Goal: Find specific page/section: Find specific page/section

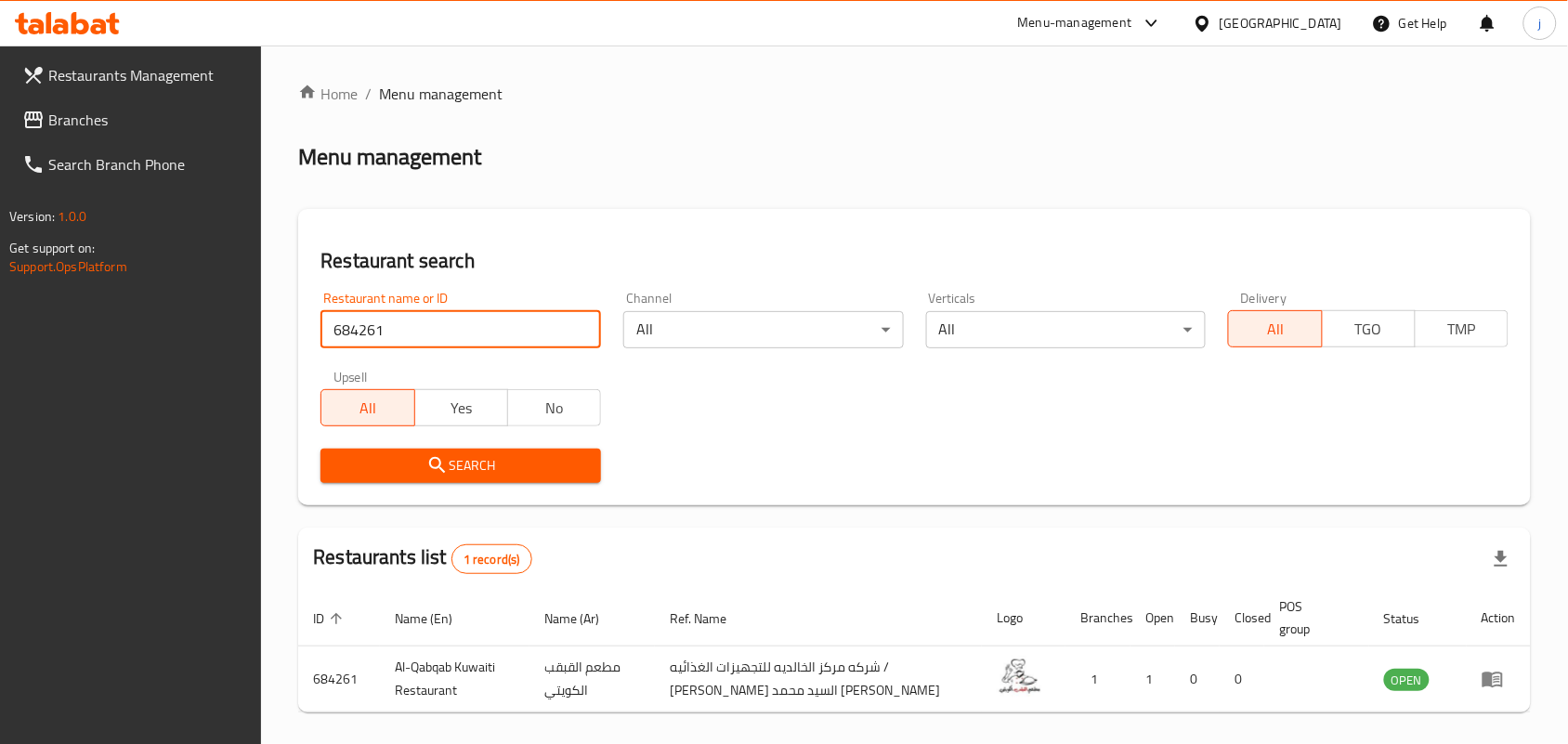
click at [1212, 33] on icon at bounding box center [1203, 24] width 20 height 20
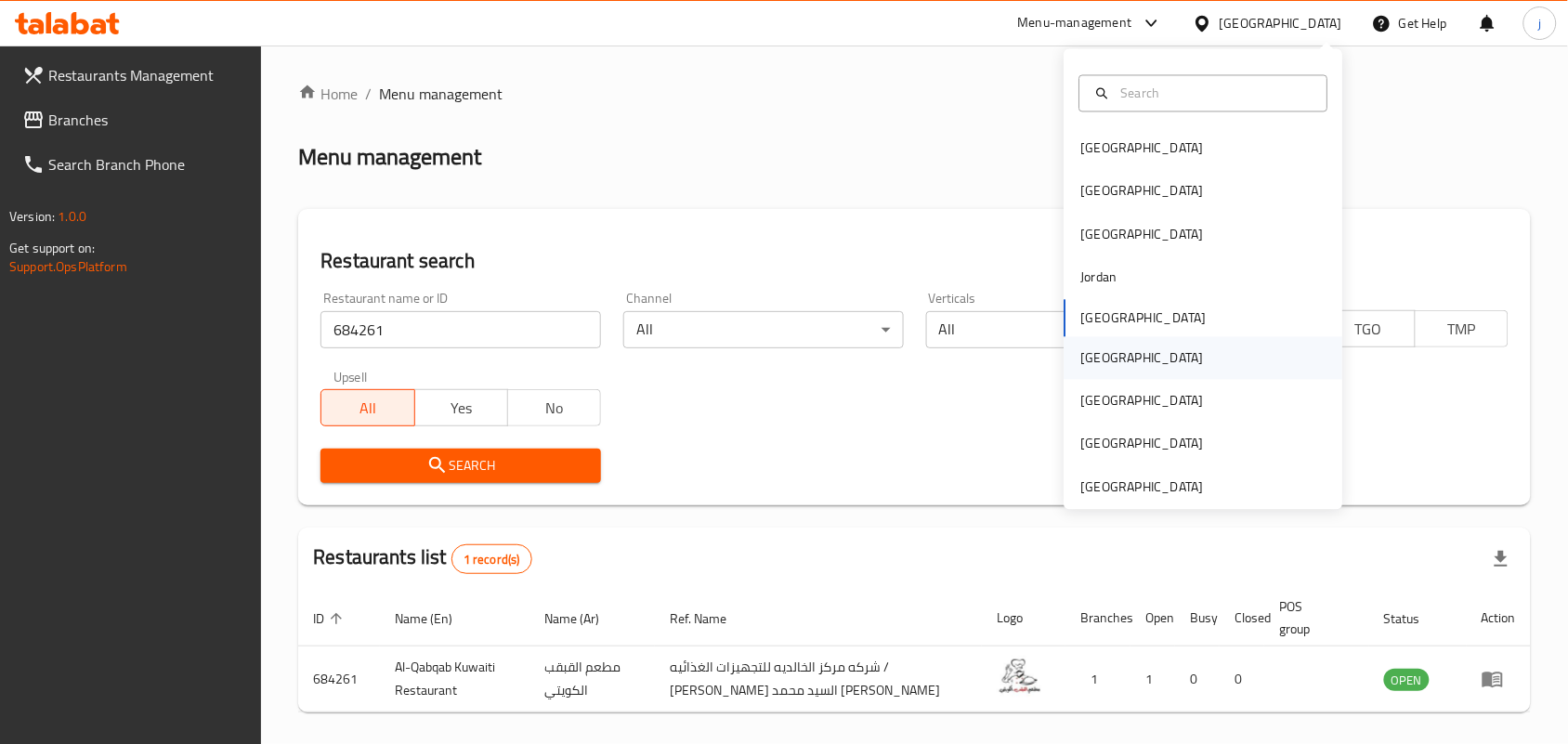
click at [1083, 350] on div "[GEOGRAPHIC_DATA]" at bounding box center [1143, 357] width 123 height 21
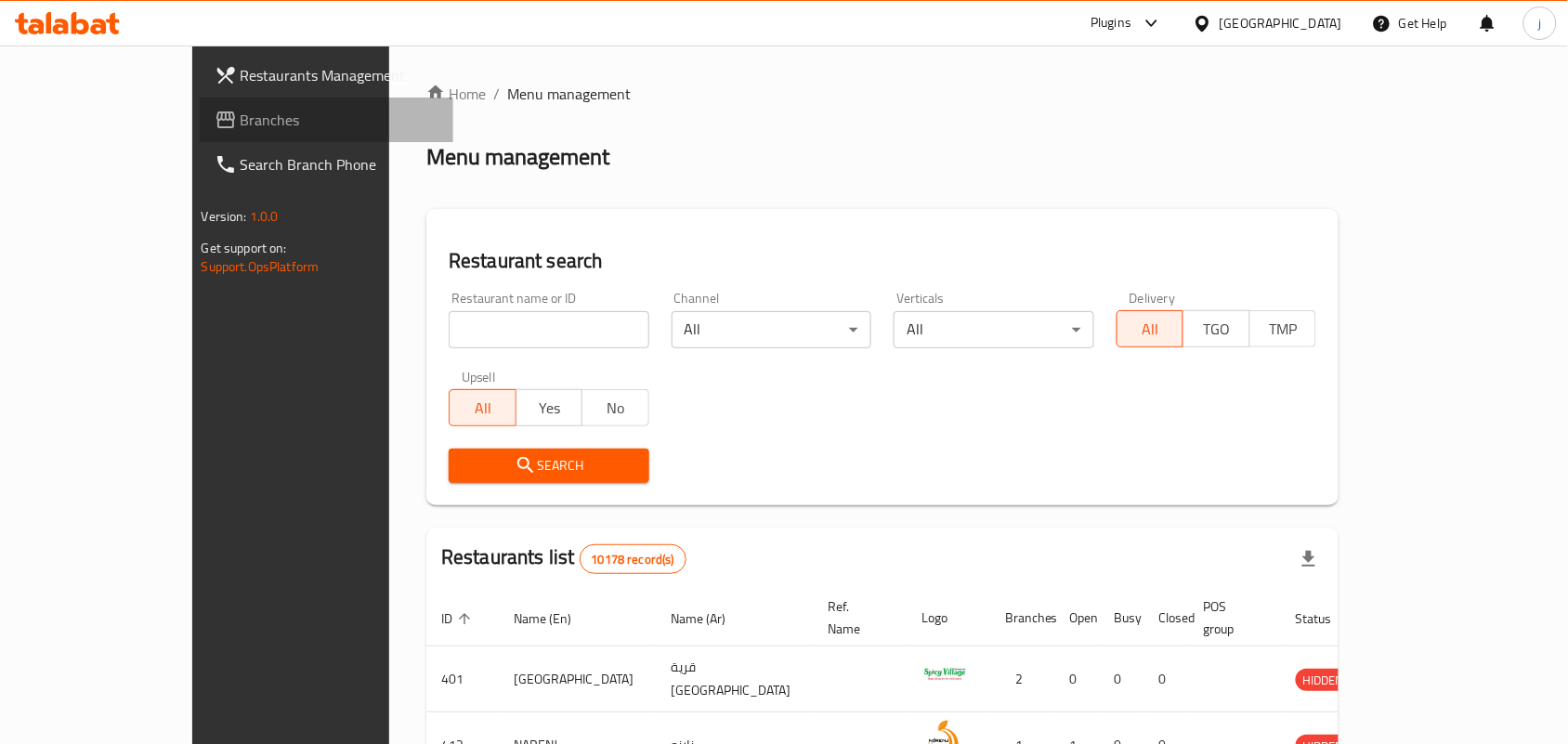
click at [240, 114] on span "Branches" at bounding box center [339, 120] width 199 height 23
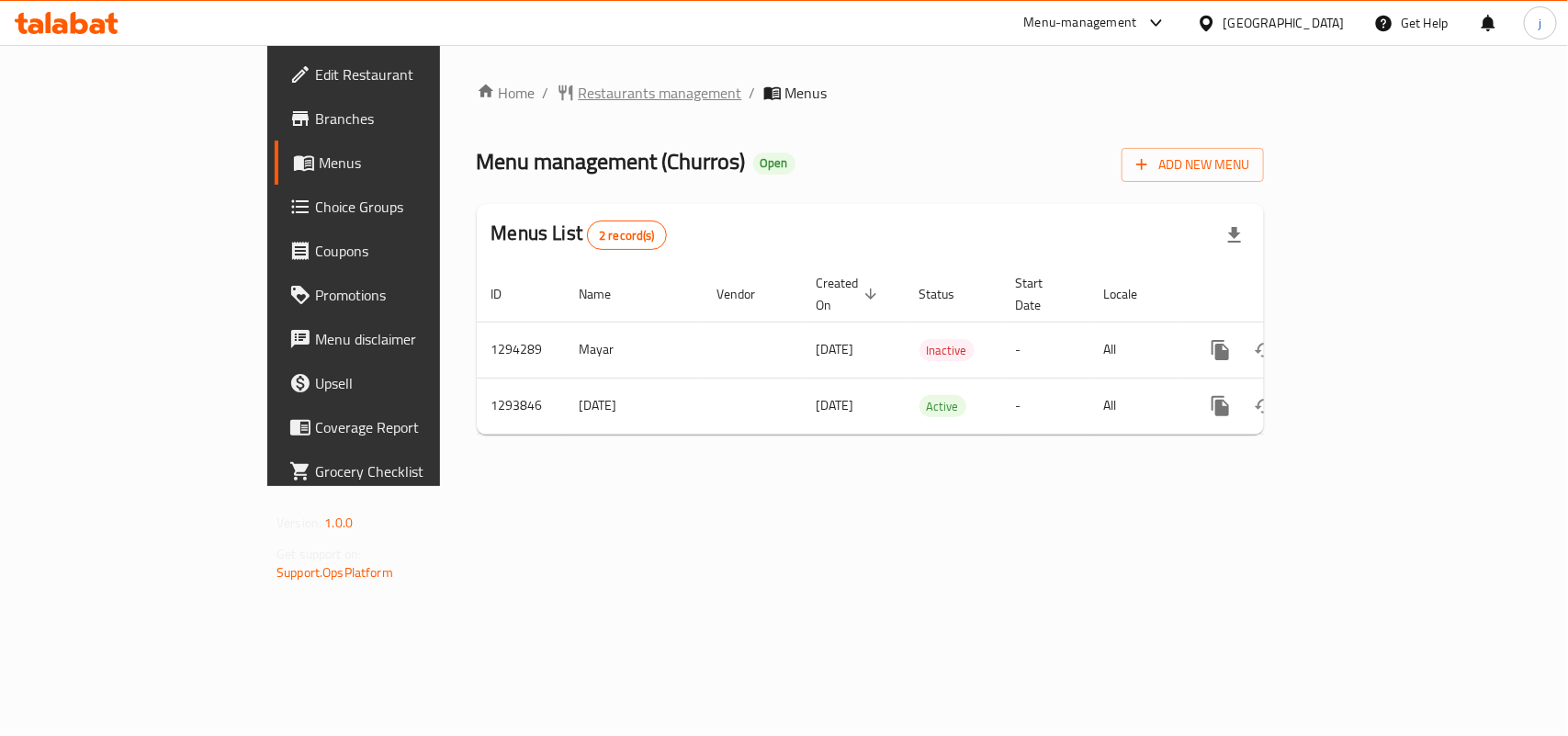
click at [579, 99] on span "Restaurants management" at bounding box center [660, 93] width 163 height 23
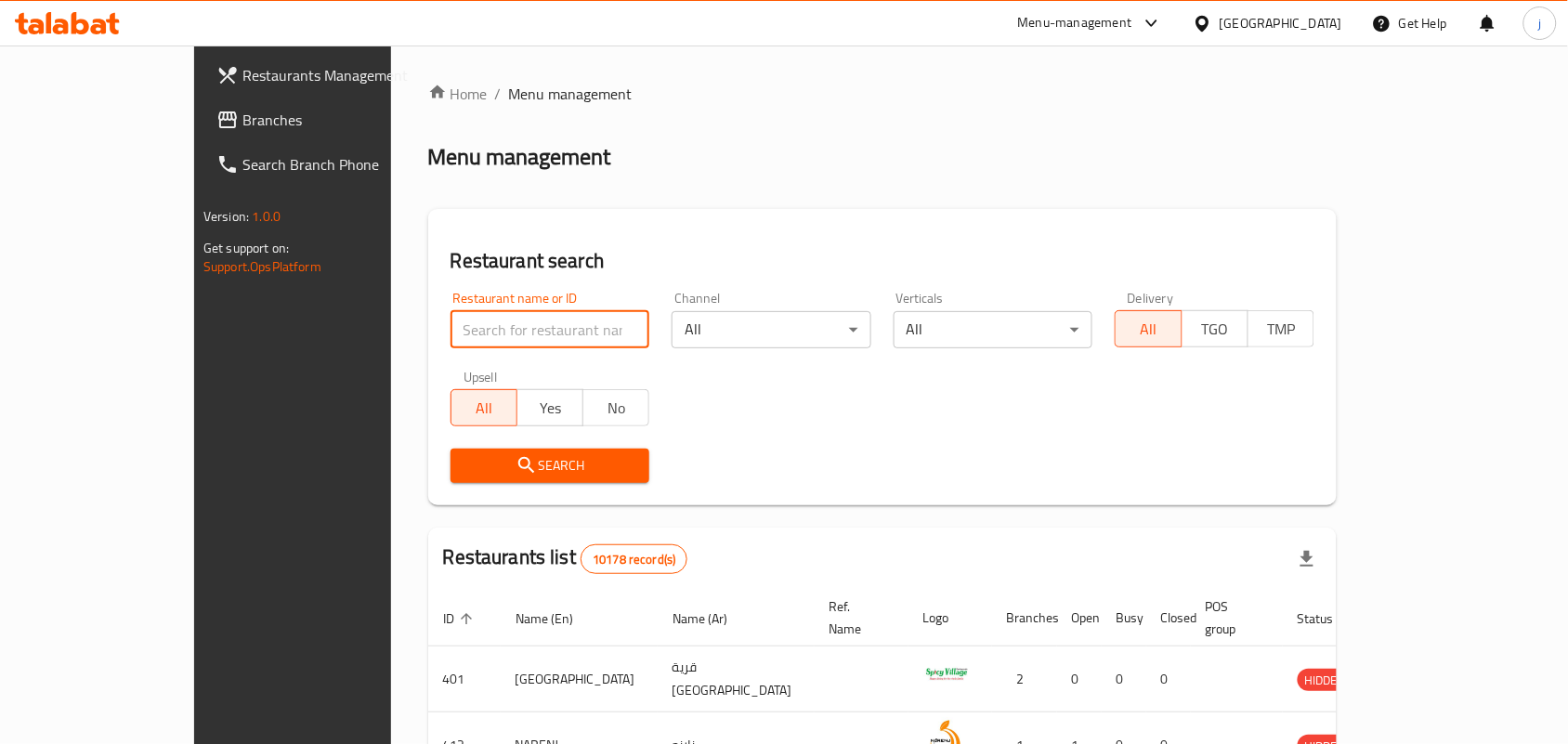
click at [460, 344] on input "search" at bounding box center [550, 330] width 200 height 38
paste input "699711"
type input "699711"
click button "Search" at bounding box center [550, 466] width 200 height 35
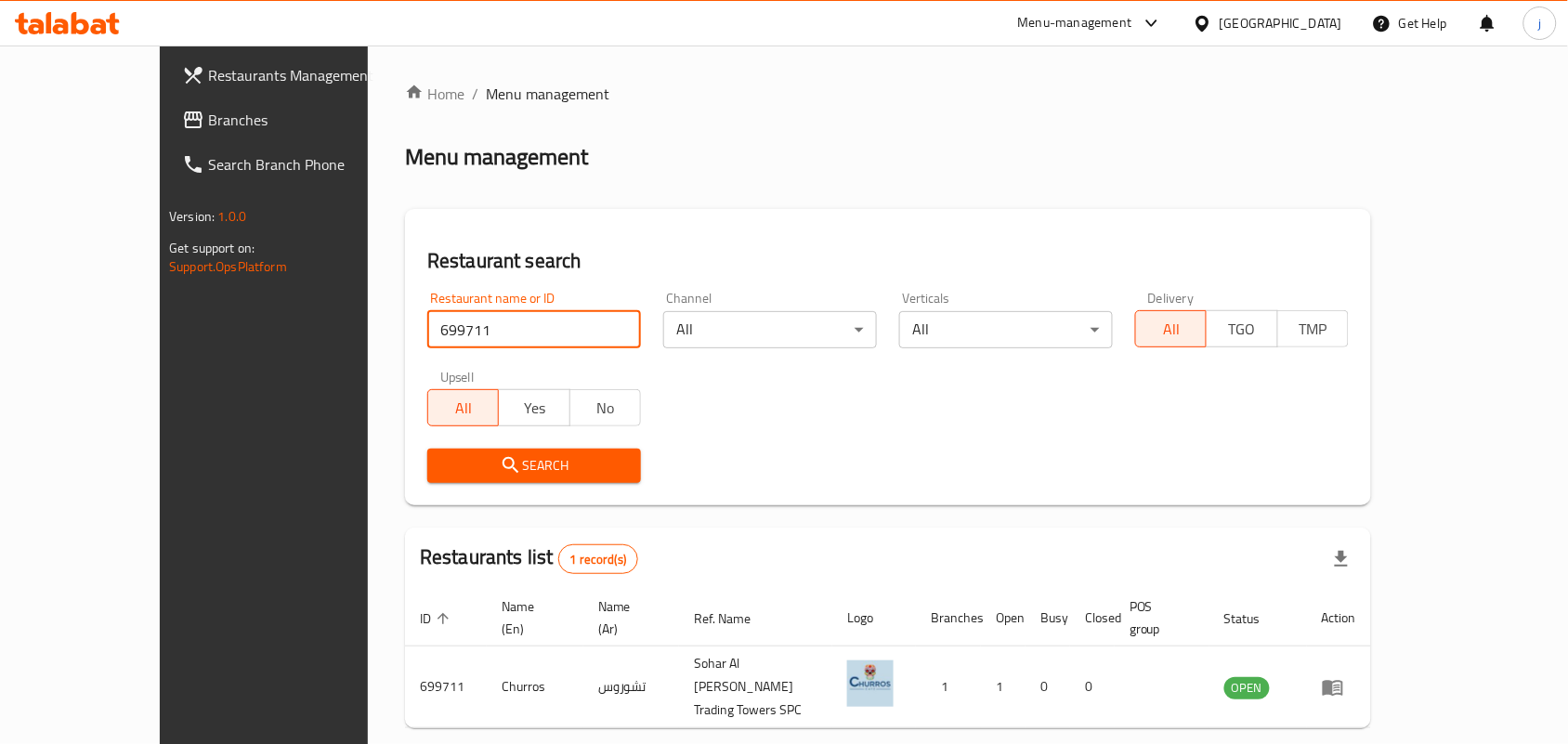
click at [1325, 9] on div "[GEOGRAPHIC_DATA]" at bounding box center [1267, 23] width 179 height 45
click at [1212, 30] on icon at bounding box center [1203, 24] width 20 height 20
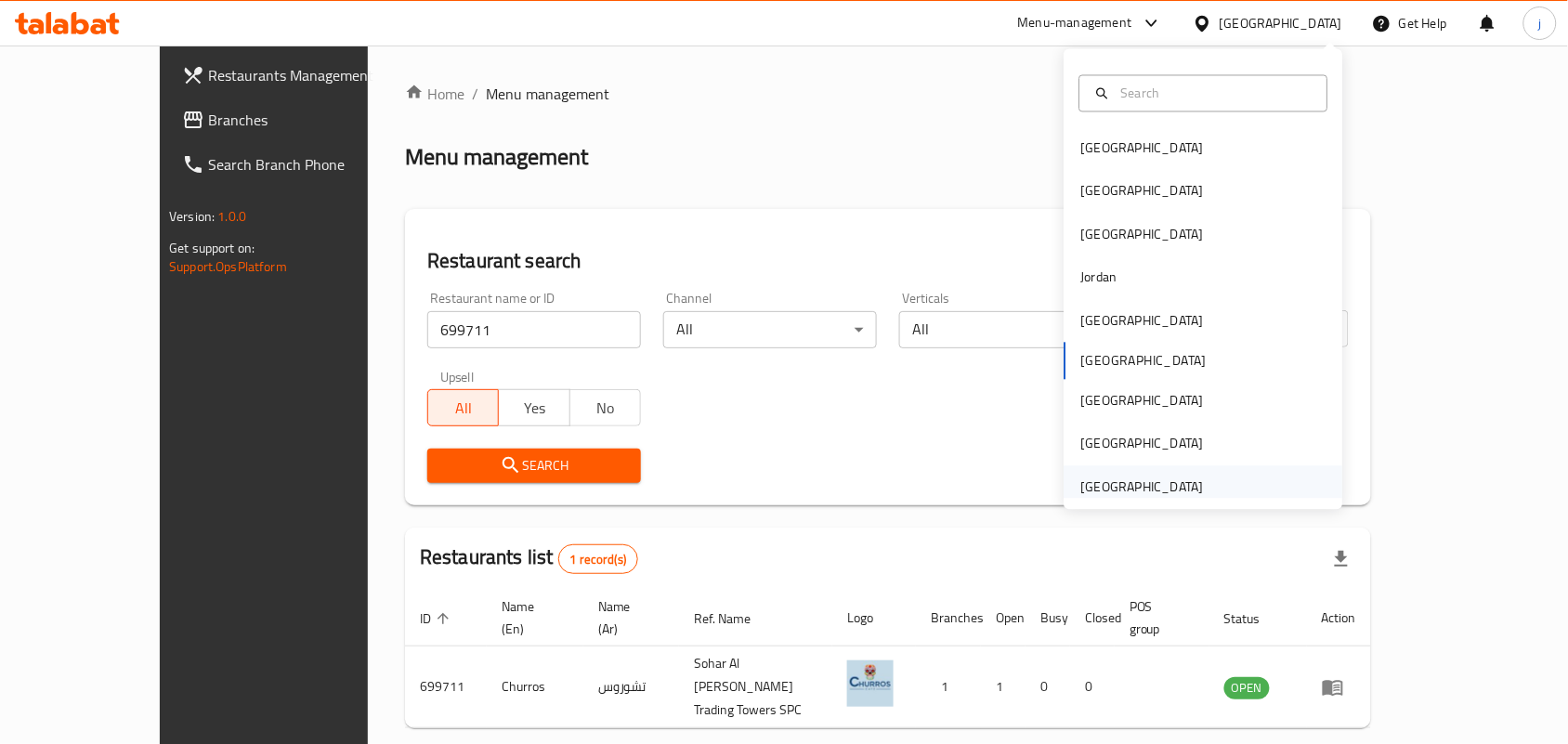
click at [1191, 479] on div "United Arab Emirates" at bounding box center [1143, 486] width 152 height 43
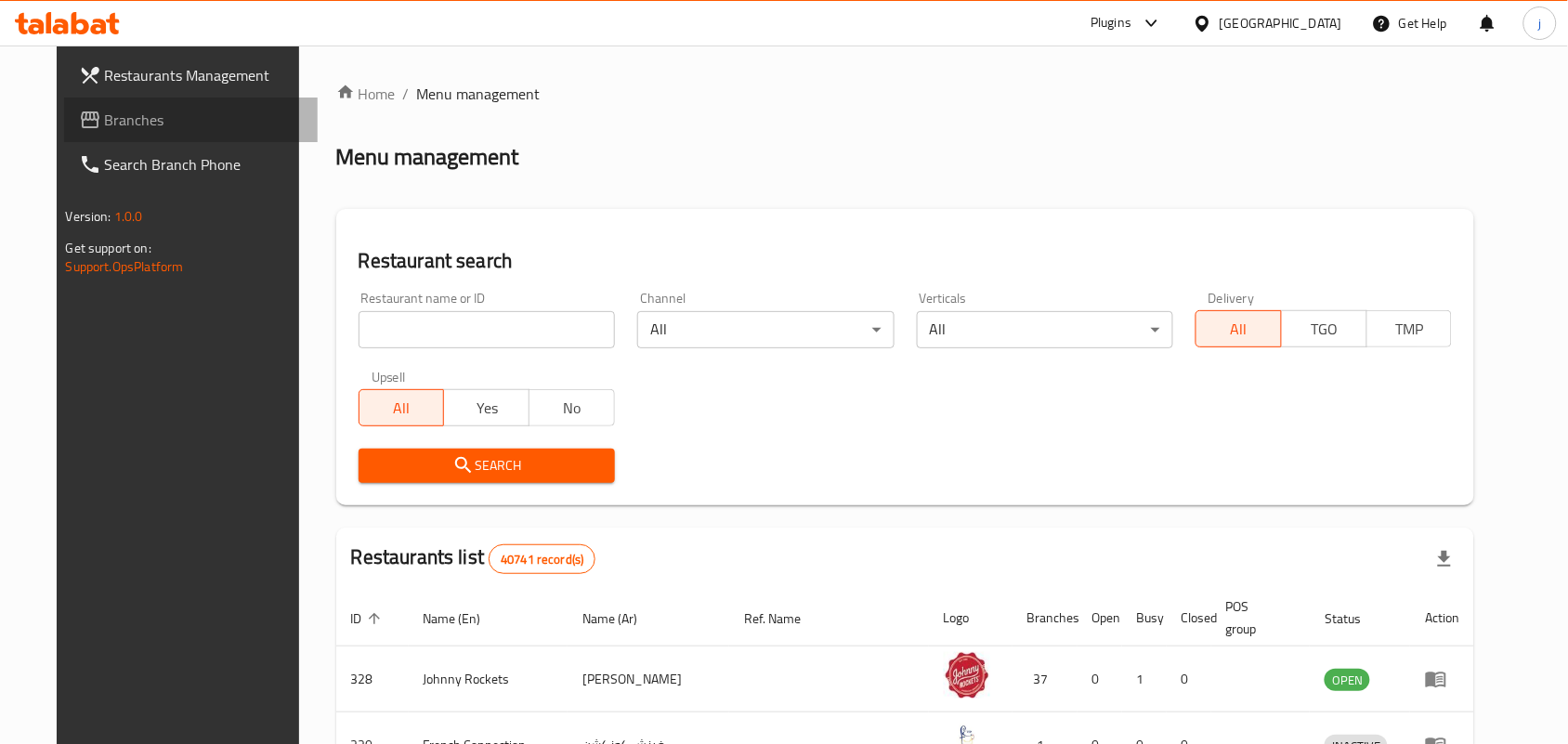
click at [105, 115] on span "Branches" at bounding box center [204, 120] width 199 height 23
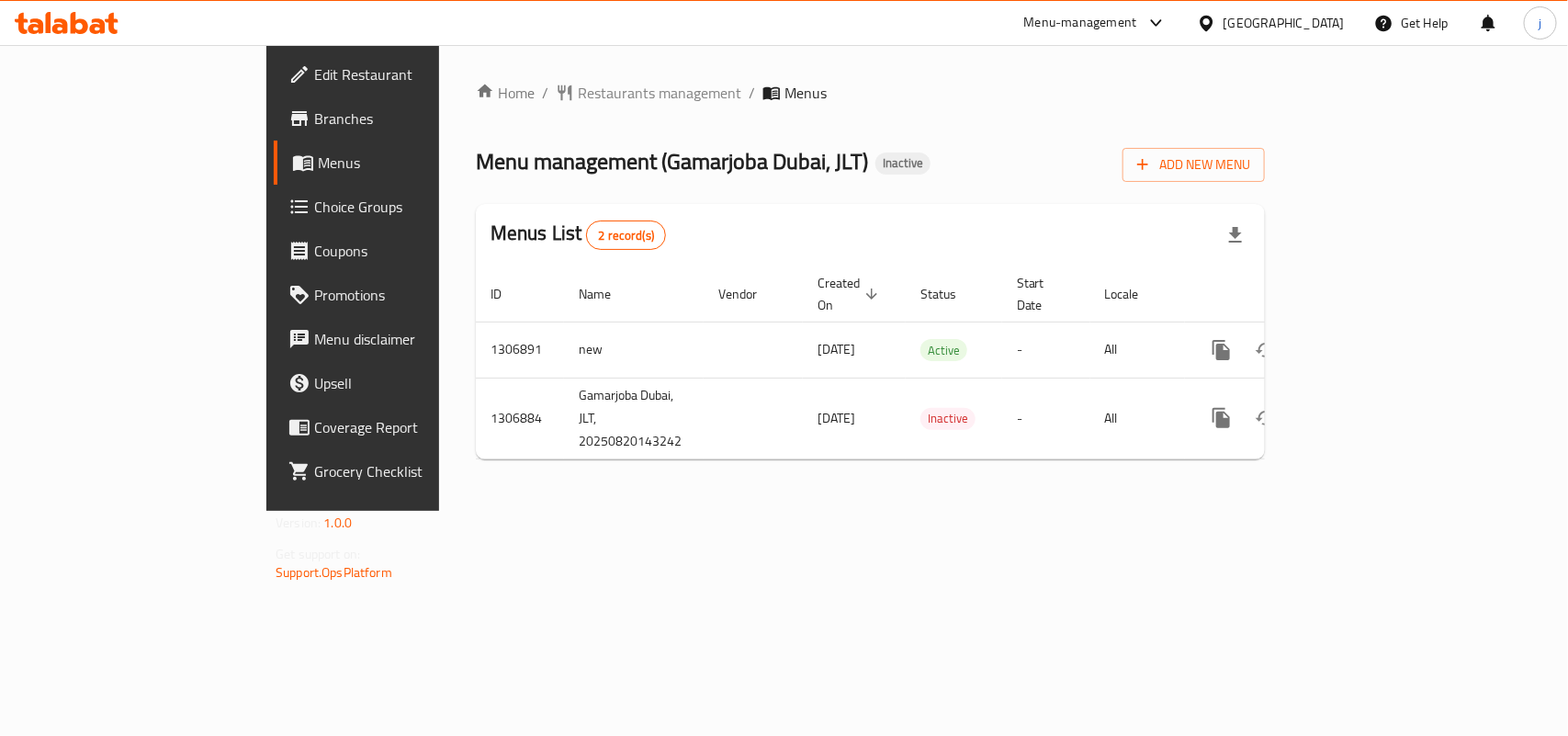
click at [578, 97] on span "Restaurants management" at bounding box center [659, 93] width 163 height 23
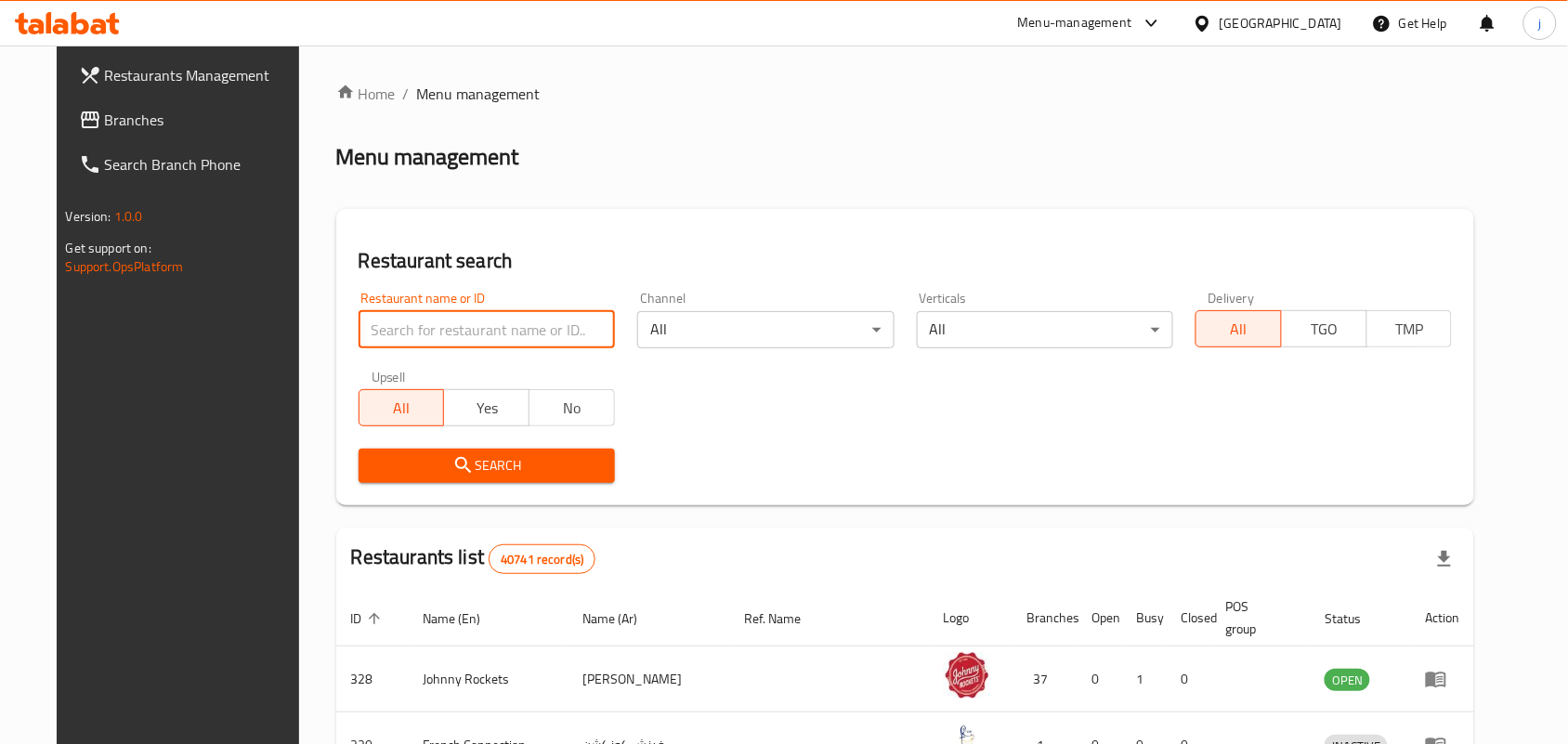
click at [539, 324] on input "search" at bounding box center [486, 330] width 256 height 38
paste input "704228"
type input "704228"
click button "Search" at bounding box center [486, 466] width 256 height 35
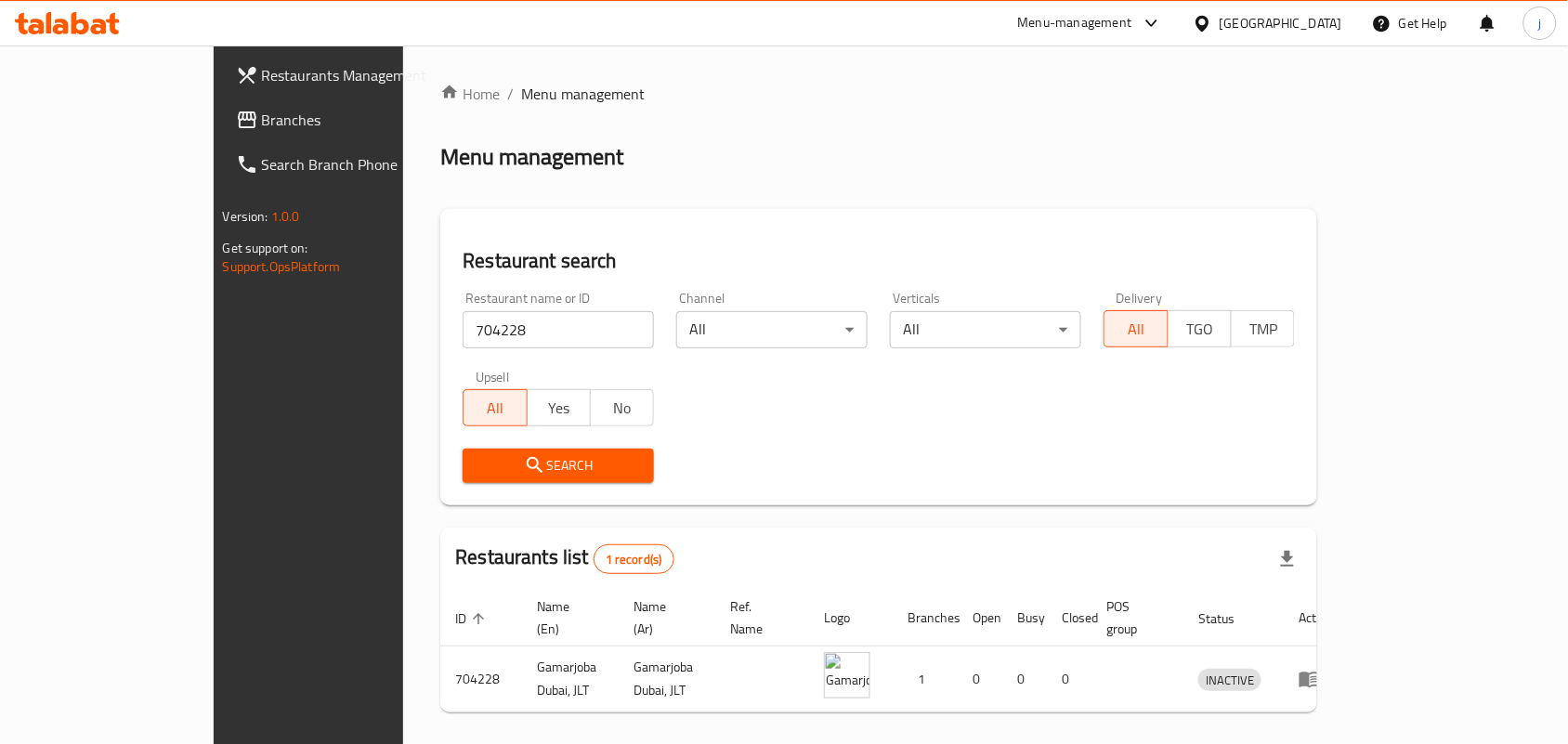
click at [1229, 15] on div "[GEOGRAPHIC_DATA]" at bounding box center [1281, 23] width 123 height 21
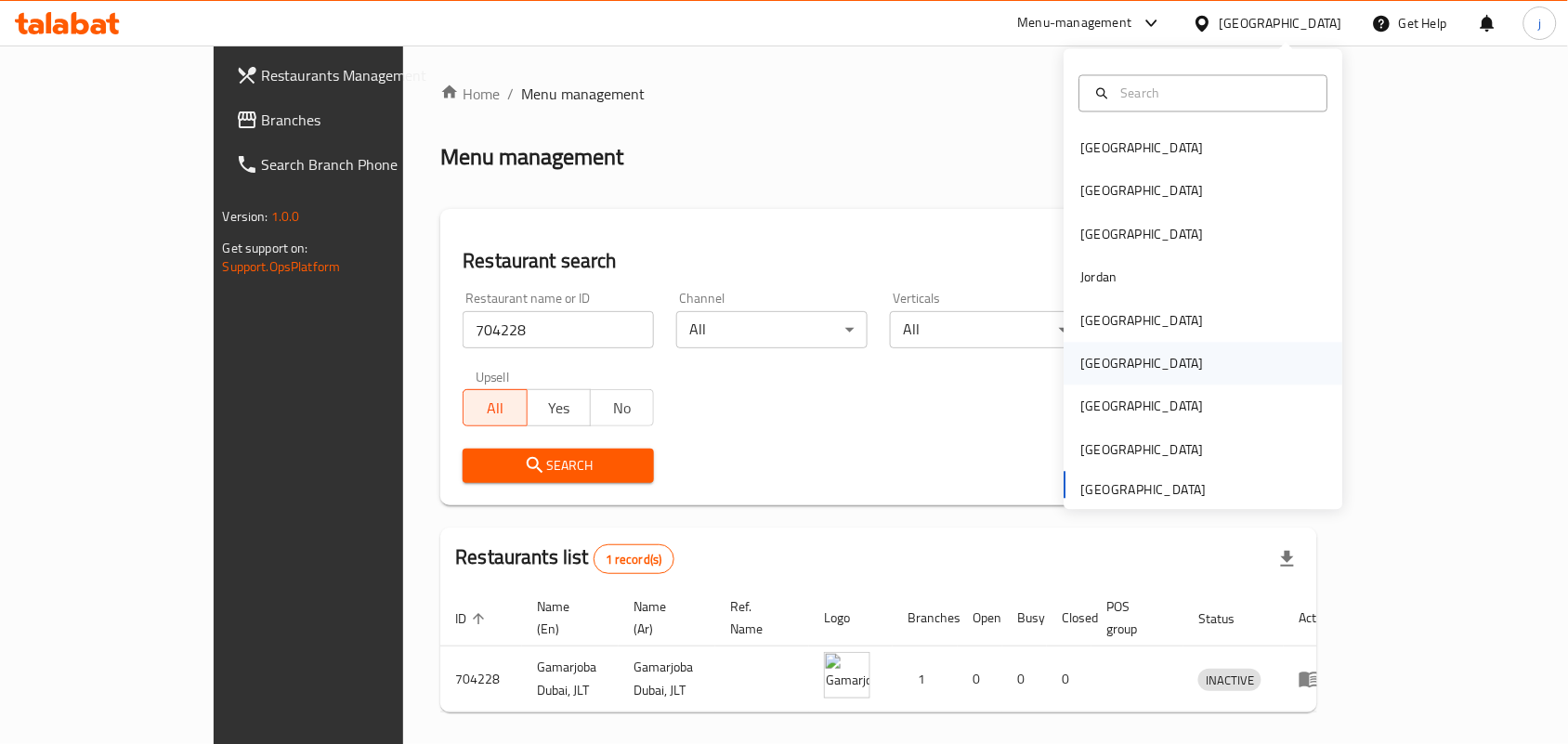
click at [1112, 356] on div "Oman" at bounding box center [1204, 364] width 279 height 43
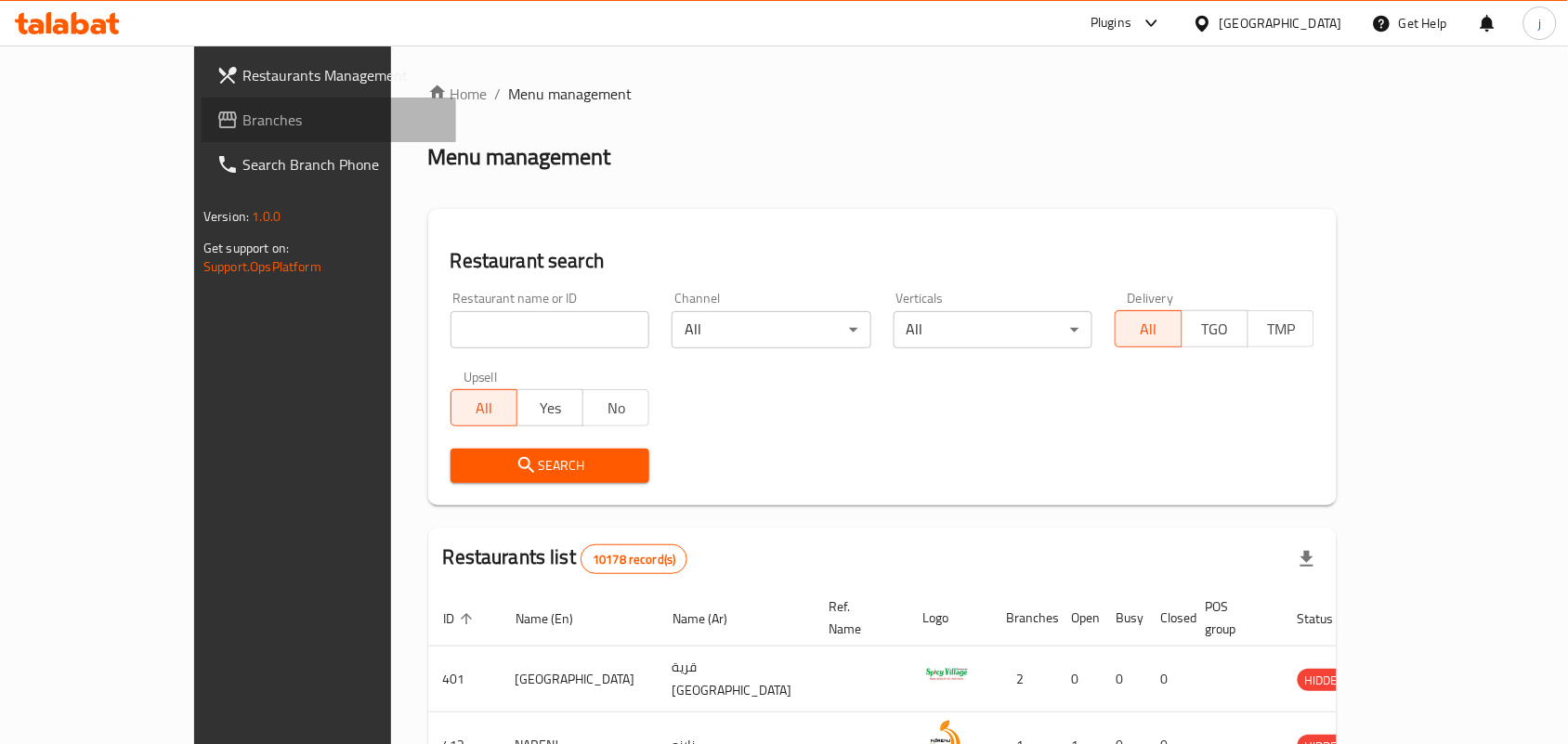
click at [202, 132] on link "Branches" at bounding box center [328, 120] width 254 height 45
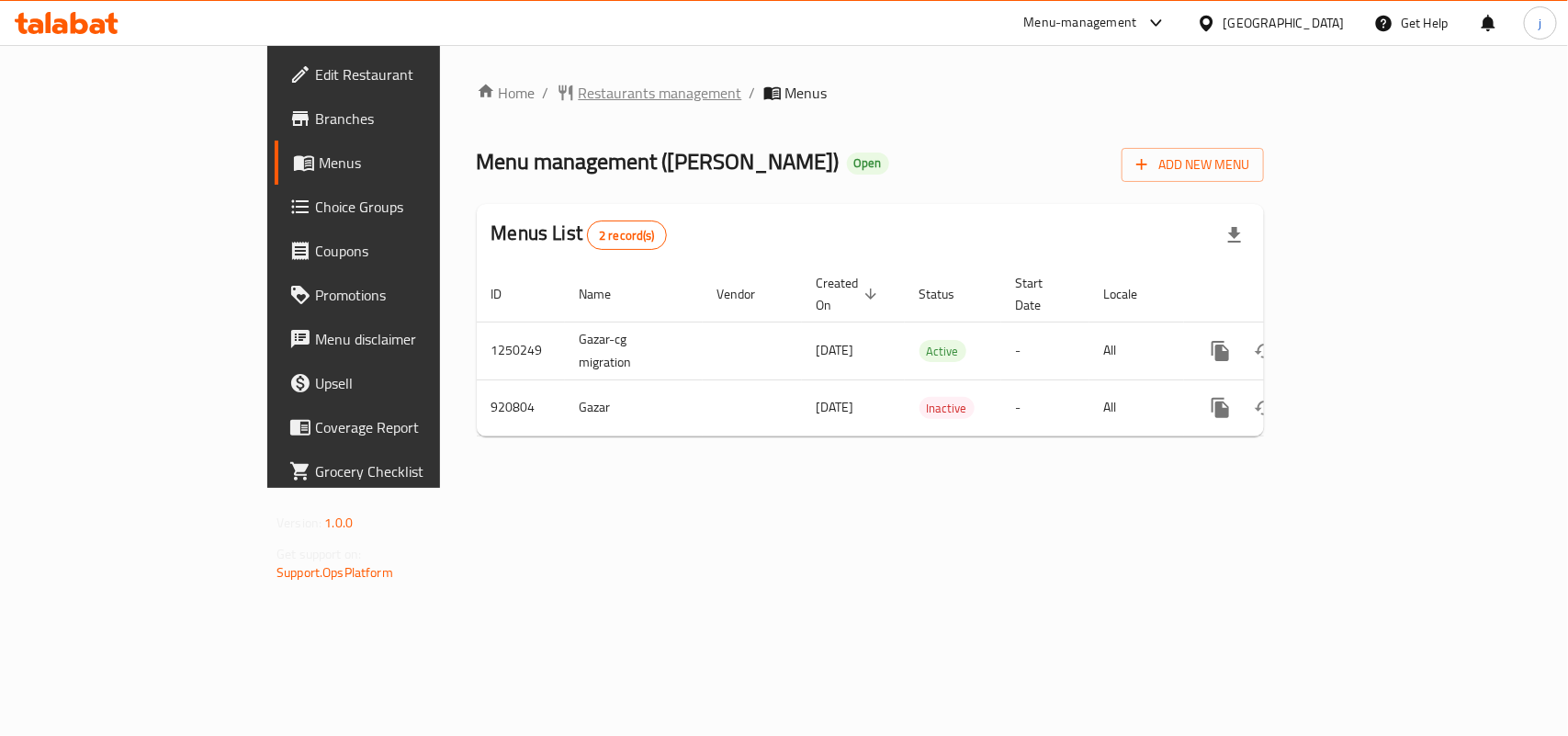
click at [579, 85] on span "Restaurants management" at bounding box center [660, 93] width 163 height 23
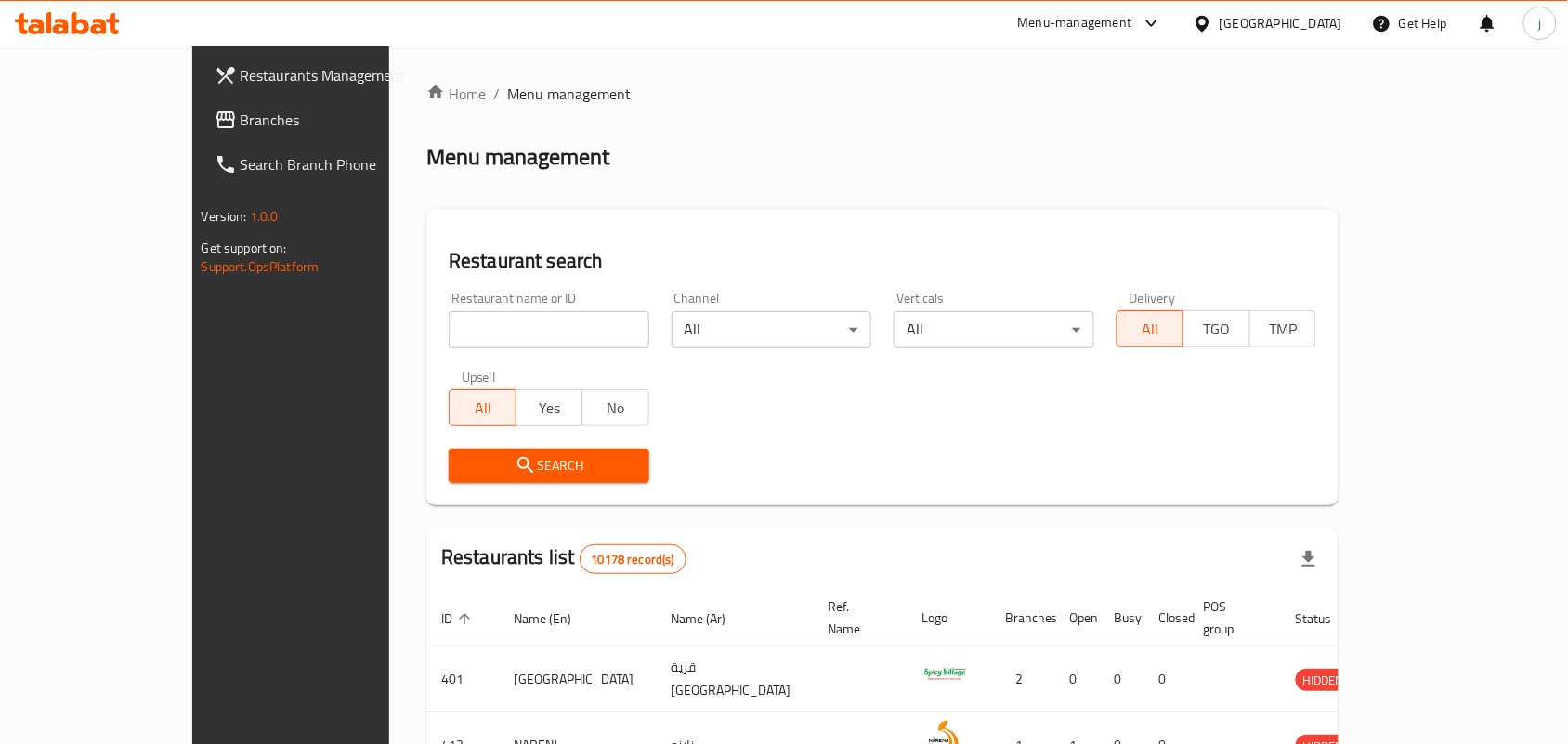
click at [485, 331] on input "search" at bounding box center [549, 330] width 201 height 38
paste input "658752"
type input "658752"
click button "Search" at bounding box center [549, 466] width 201 height 35
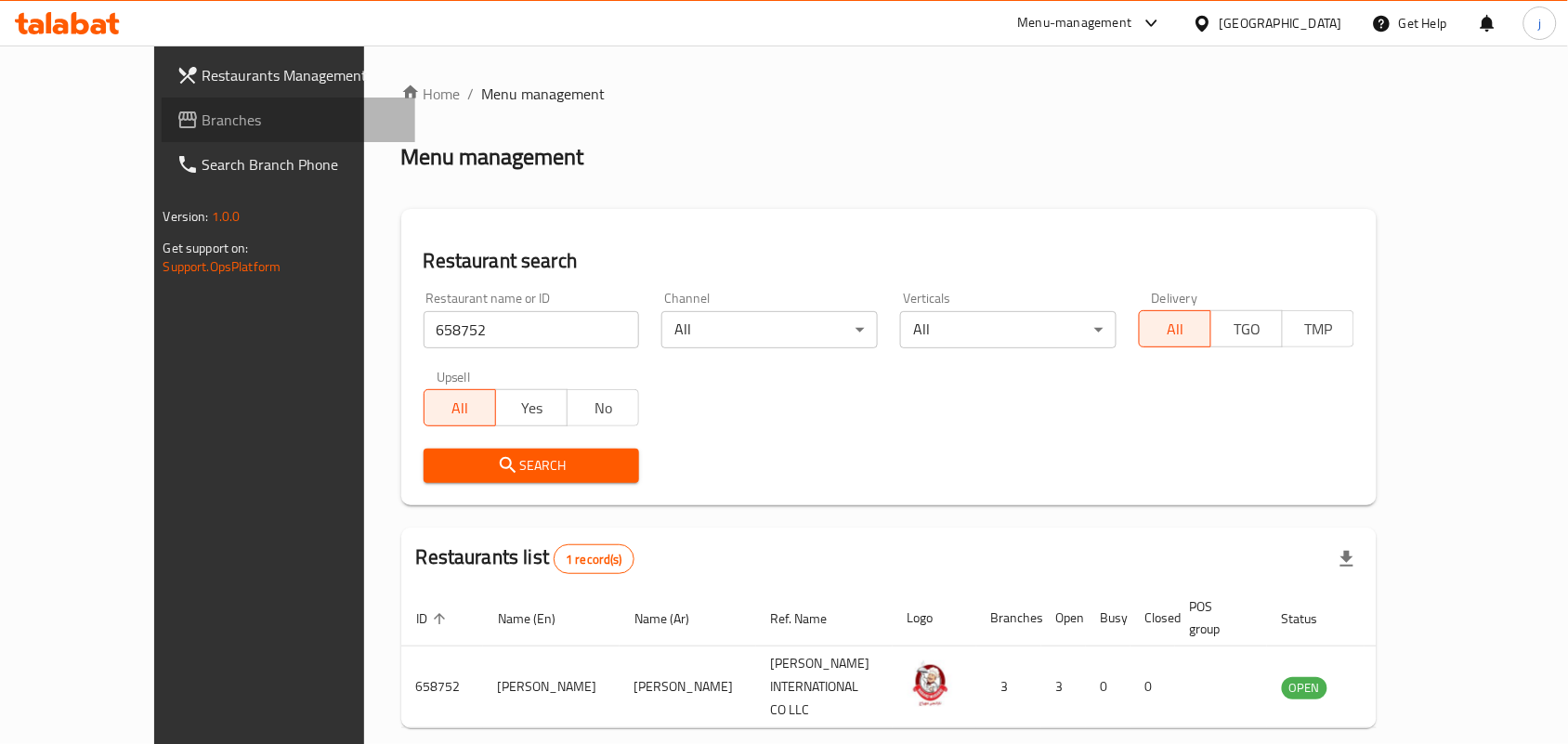
click at [203, 109] on span "Branches" at bounding box center [302, 120] width 199 height 23
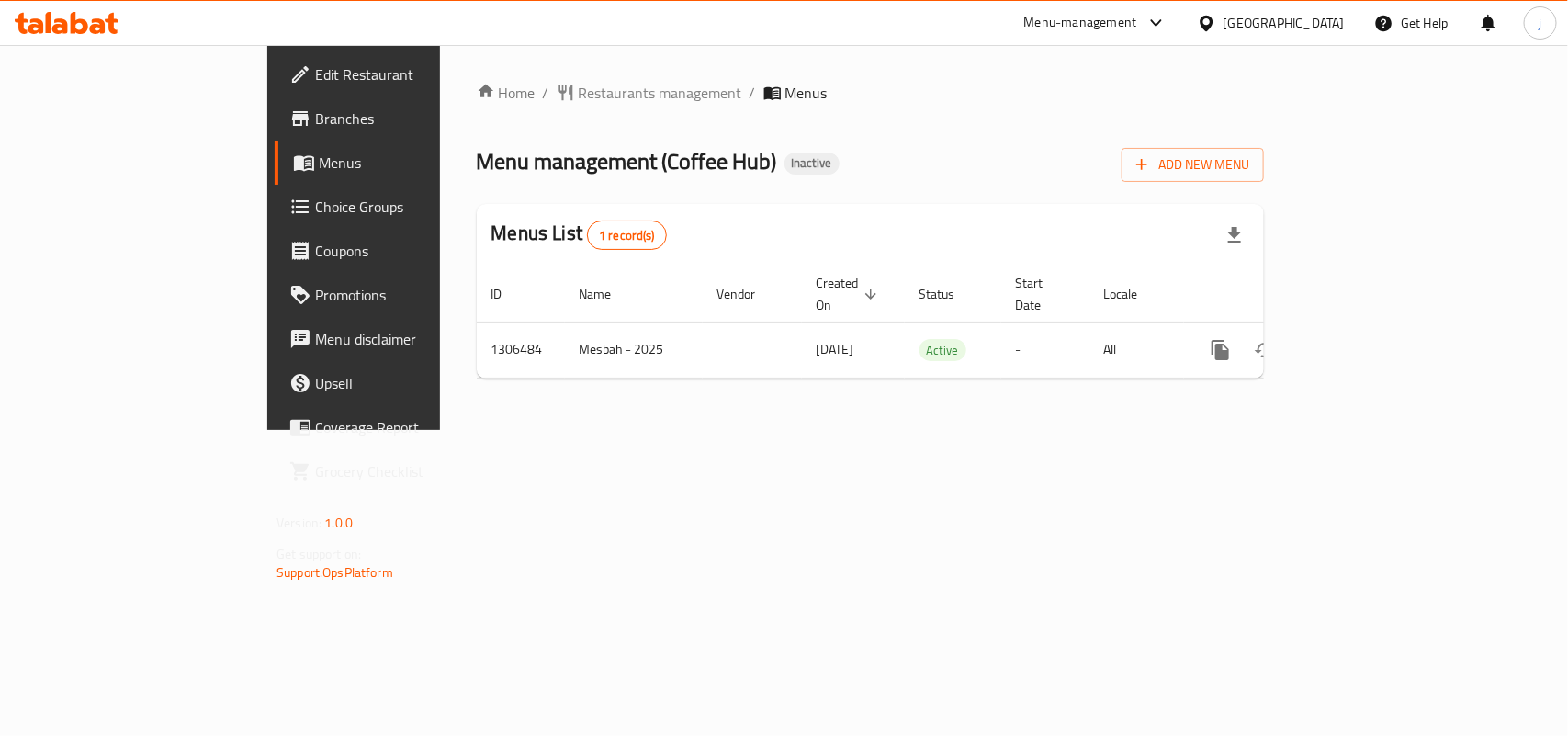
click at [579, 87] on span "Restaurants management" at bounding box center [660, 93] width 163 height 23
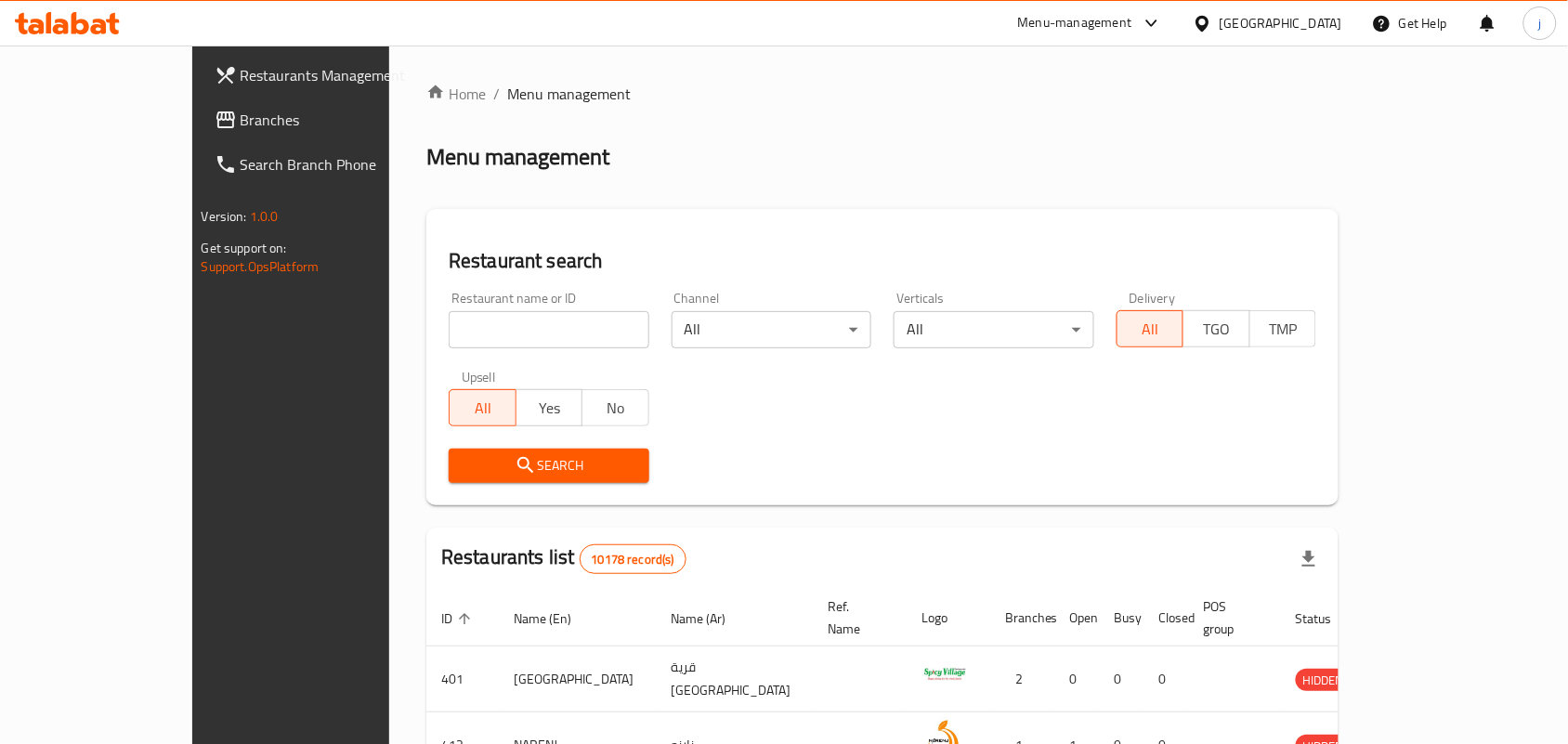
click at [489, 326] on input "search" at bounding box center [549, 330] width 201 height 38
paste input "704105"
type input "704105"
click button "Search" at bounding box center [549, 466] width 201 height 35
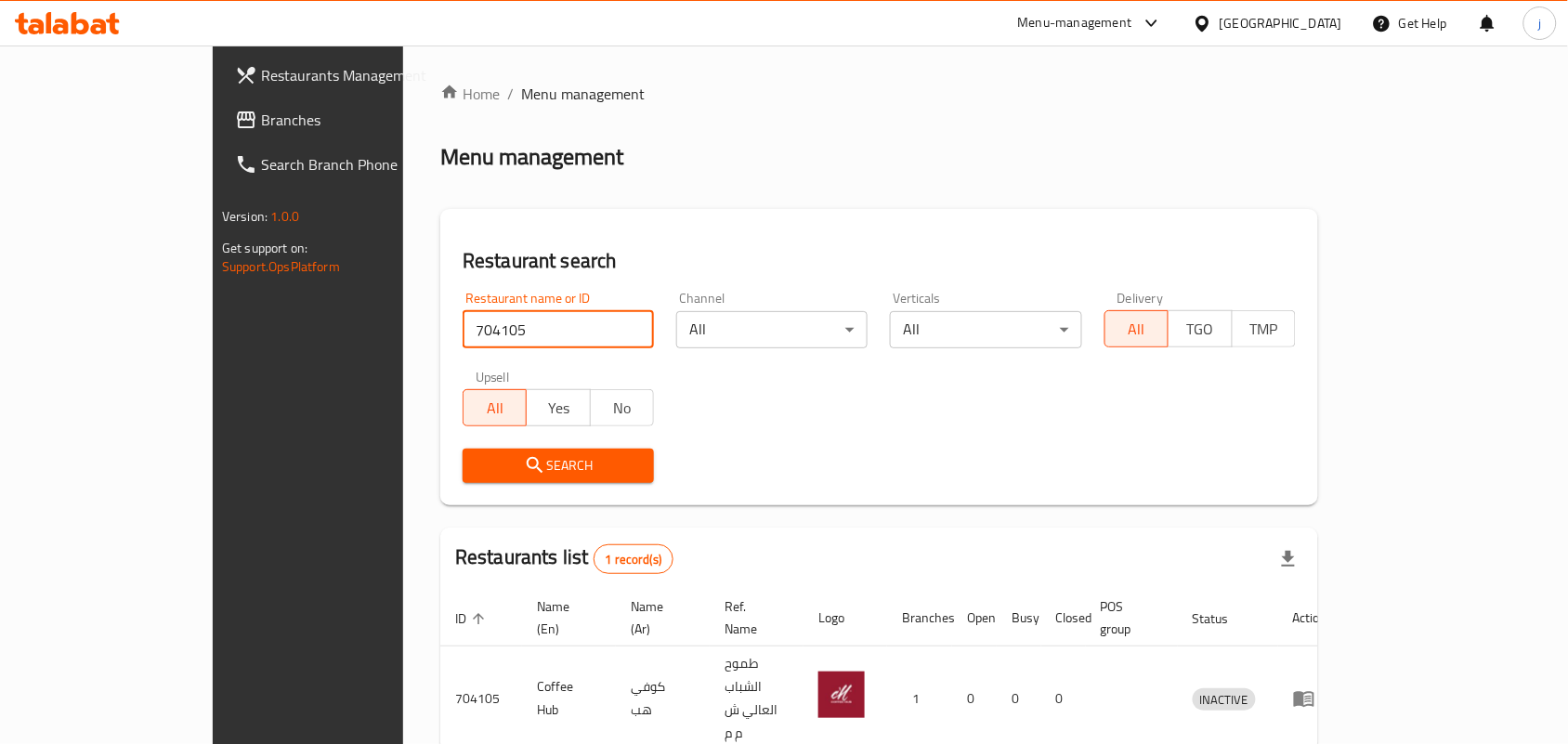
click at [1318, 20] on div "[GEOGRAPHIC_DATA]" at bounding box center [1281, 23] width 123 height 21
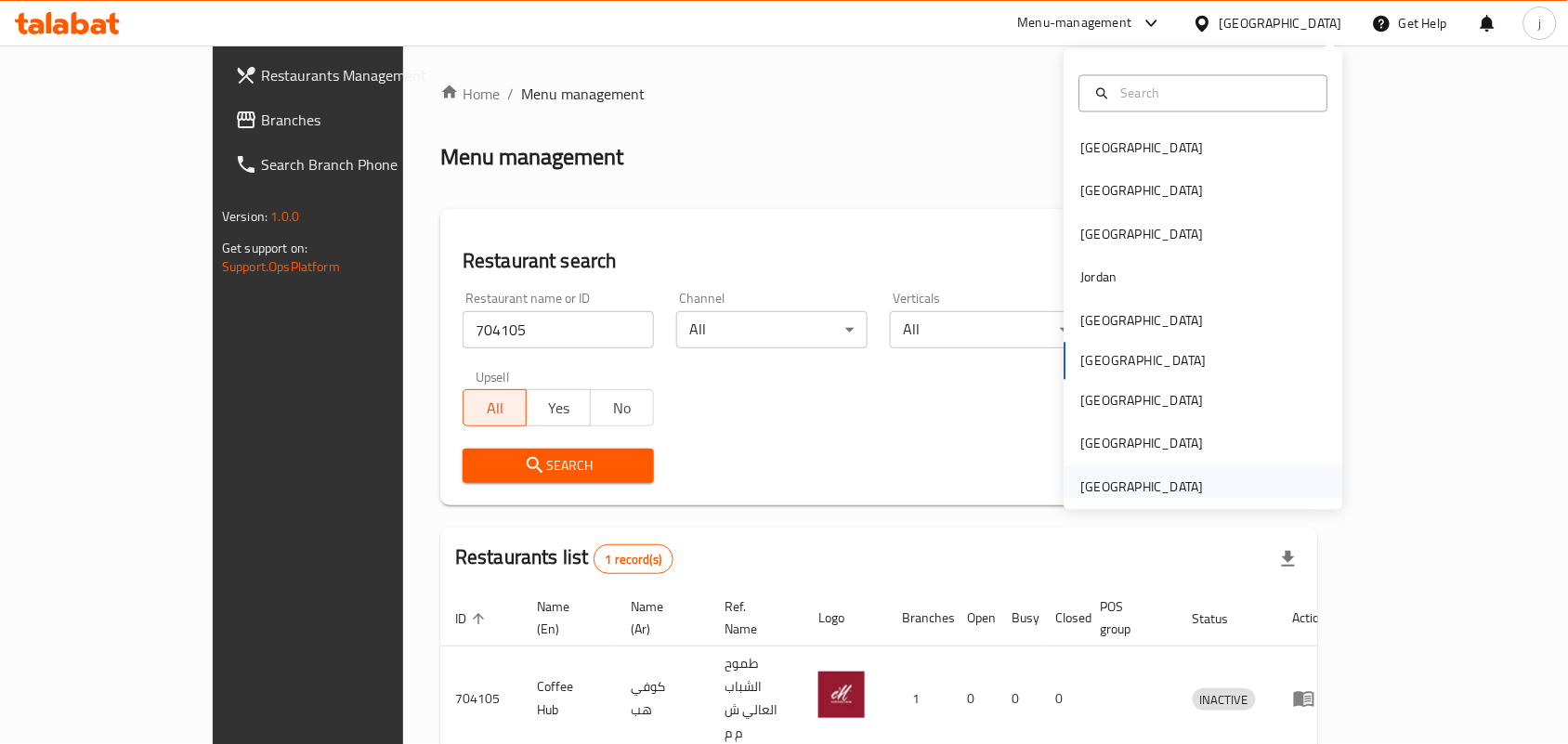
click at [1189, 489] on div "[GEOGRAPHIC_DATA]" at bounding box center [1143, 486] width 152 height 43
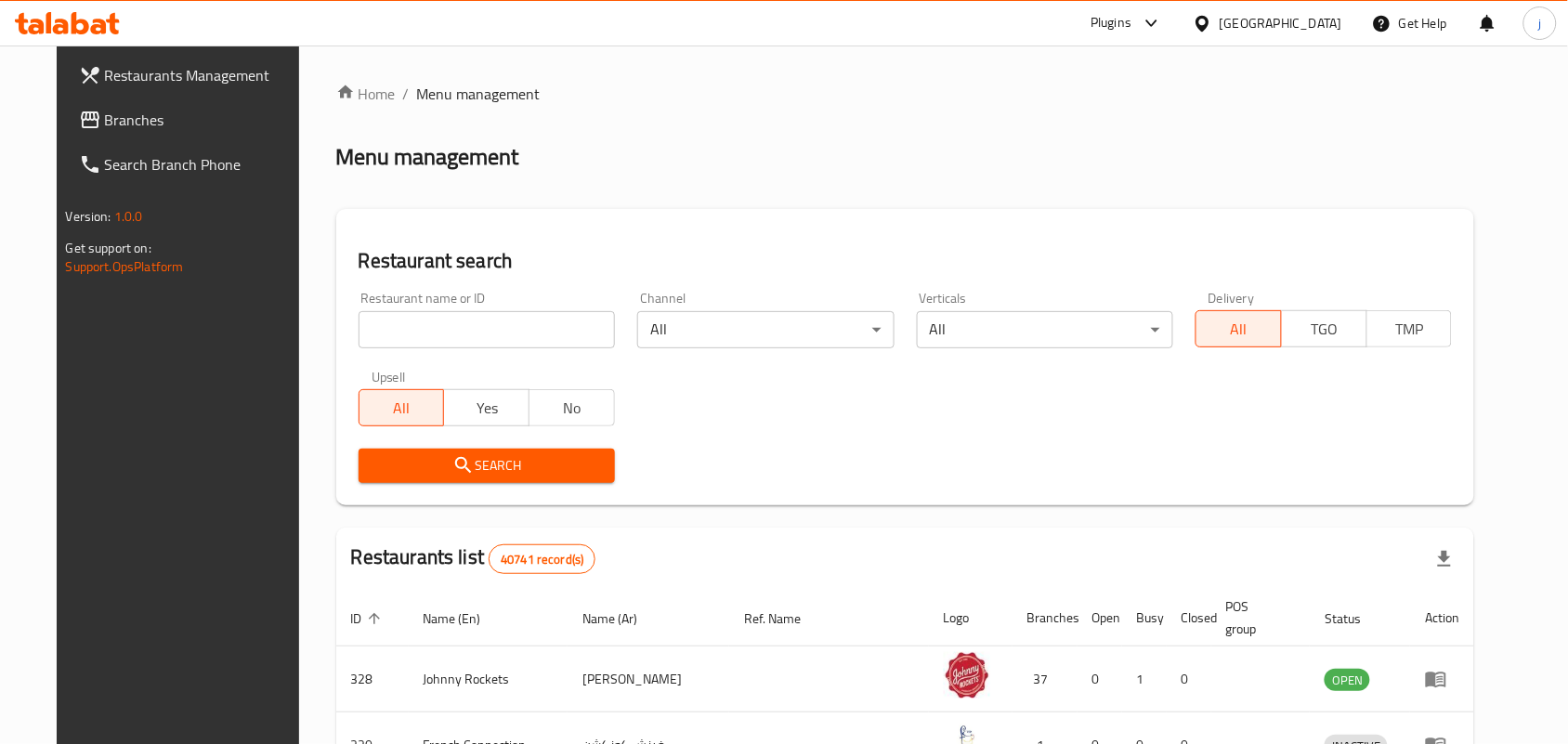
click at [123, 124] on span "Branches" at bounding box center [204, 120] width 199 height 23
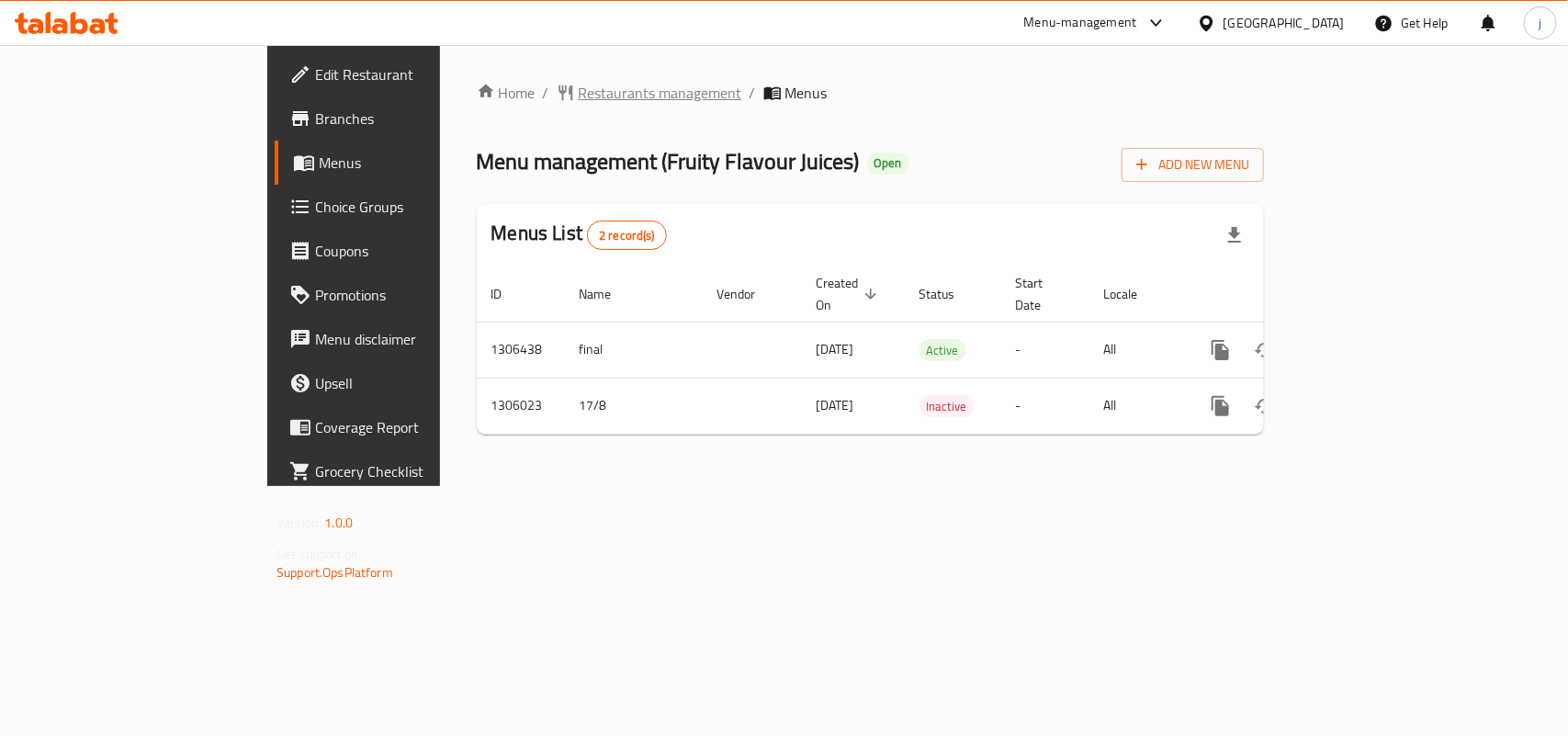
click at [579, 92] on span "Restaurants management" at bounding box center [660, 93] width 163 height 23
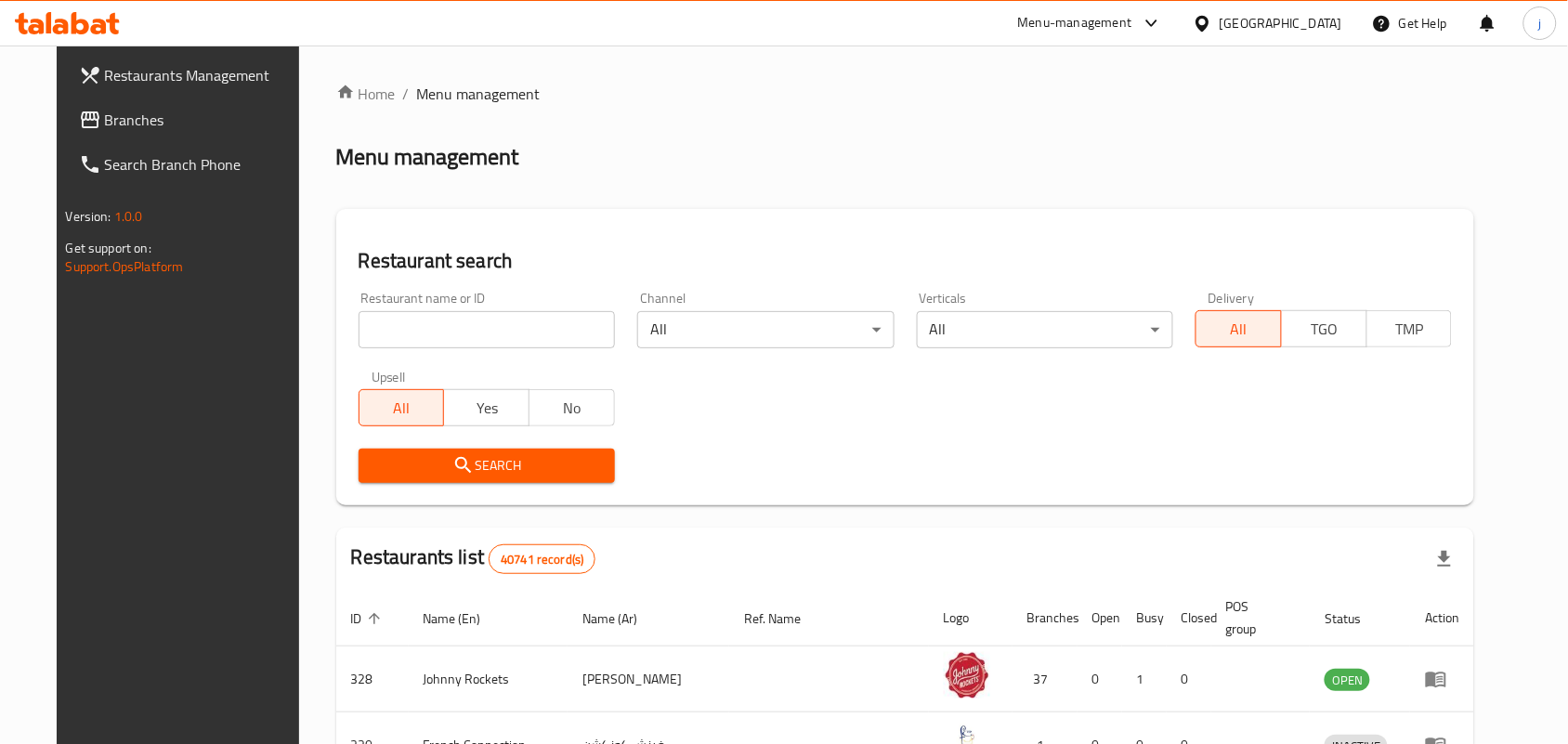
click at [450, 337] on input "search" at bounding box center [486, 330] width 256 height 38
paste input "703518"
type input "703518"
click button "Search" at bounding box center [486, 466] width 256 height 35
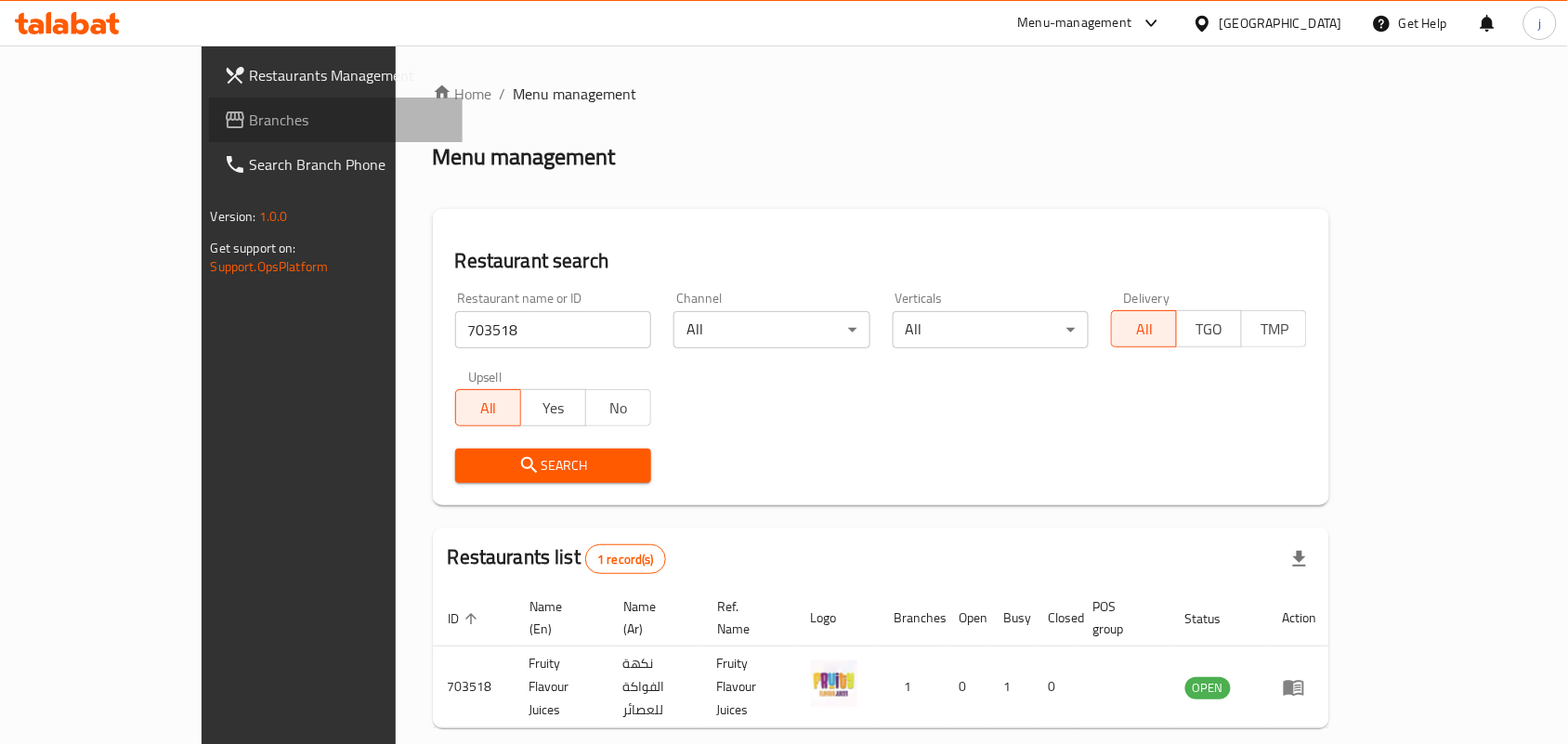
click at [250, 122] on span "Branches" at bounding box center [349, 120] width 199 height 23
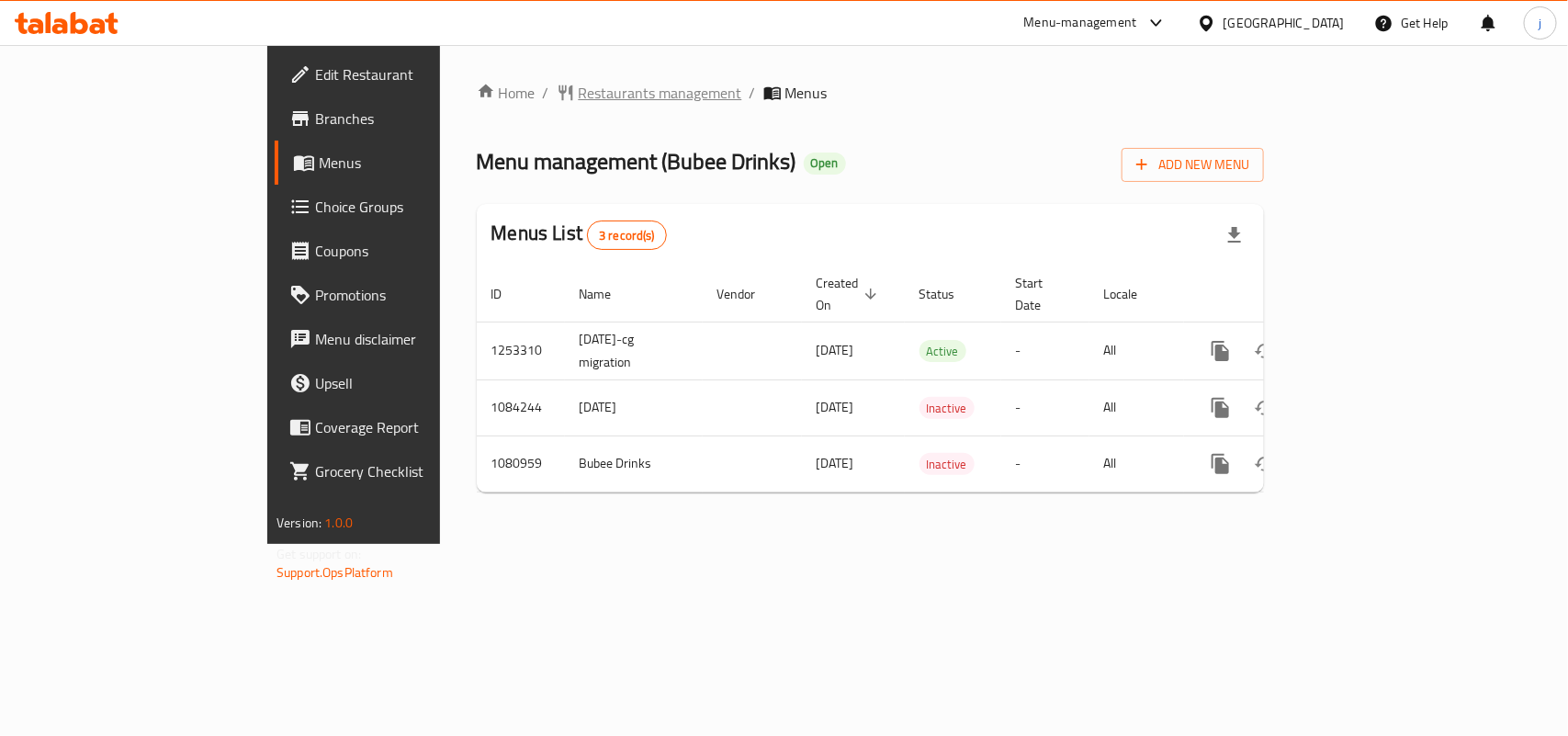
click at [579, 88] on span "Restaurants management" at bounding box center [660, 93] width 163 height 23
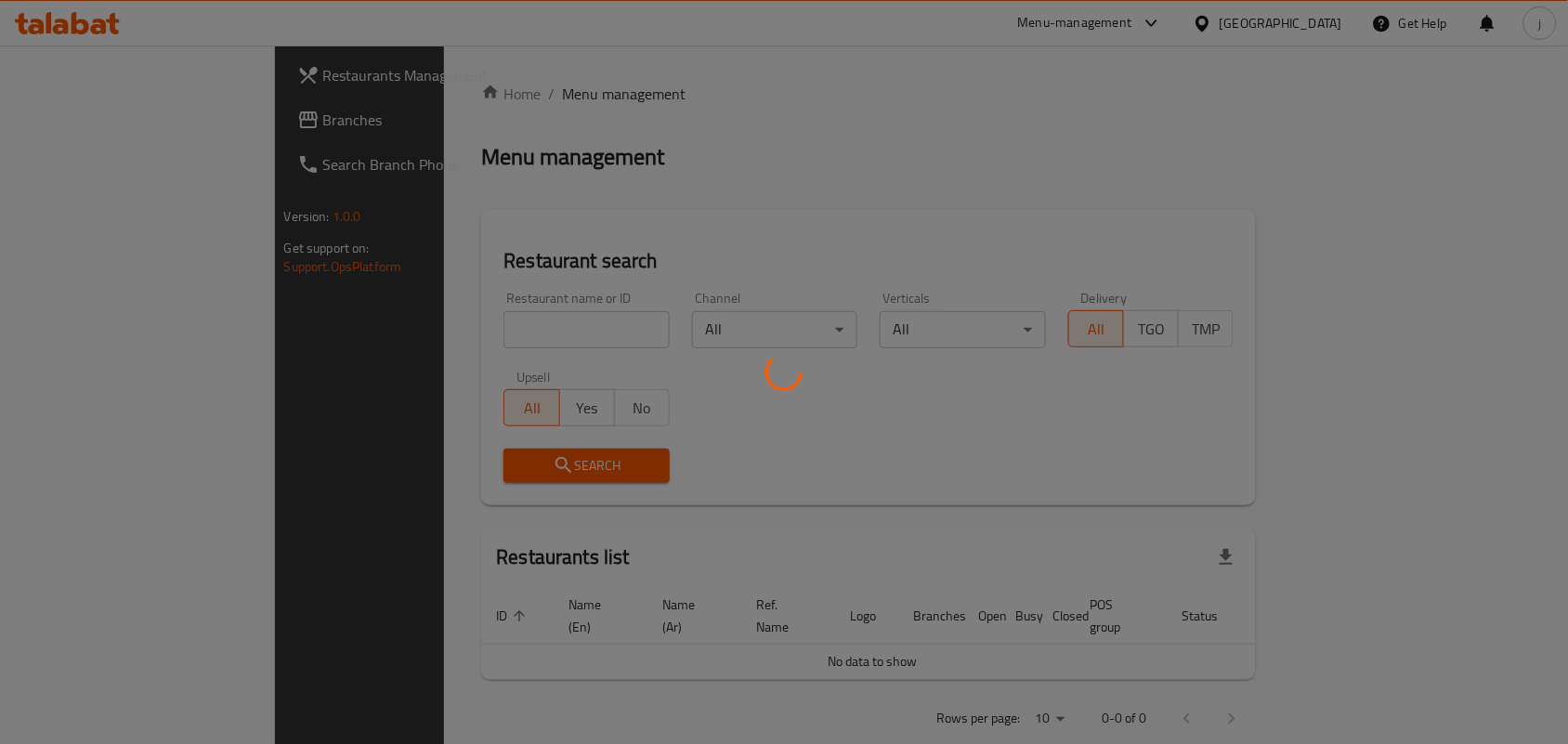
click at [505, 327] on div at bounding box center [784, 372] width 1568 height 744
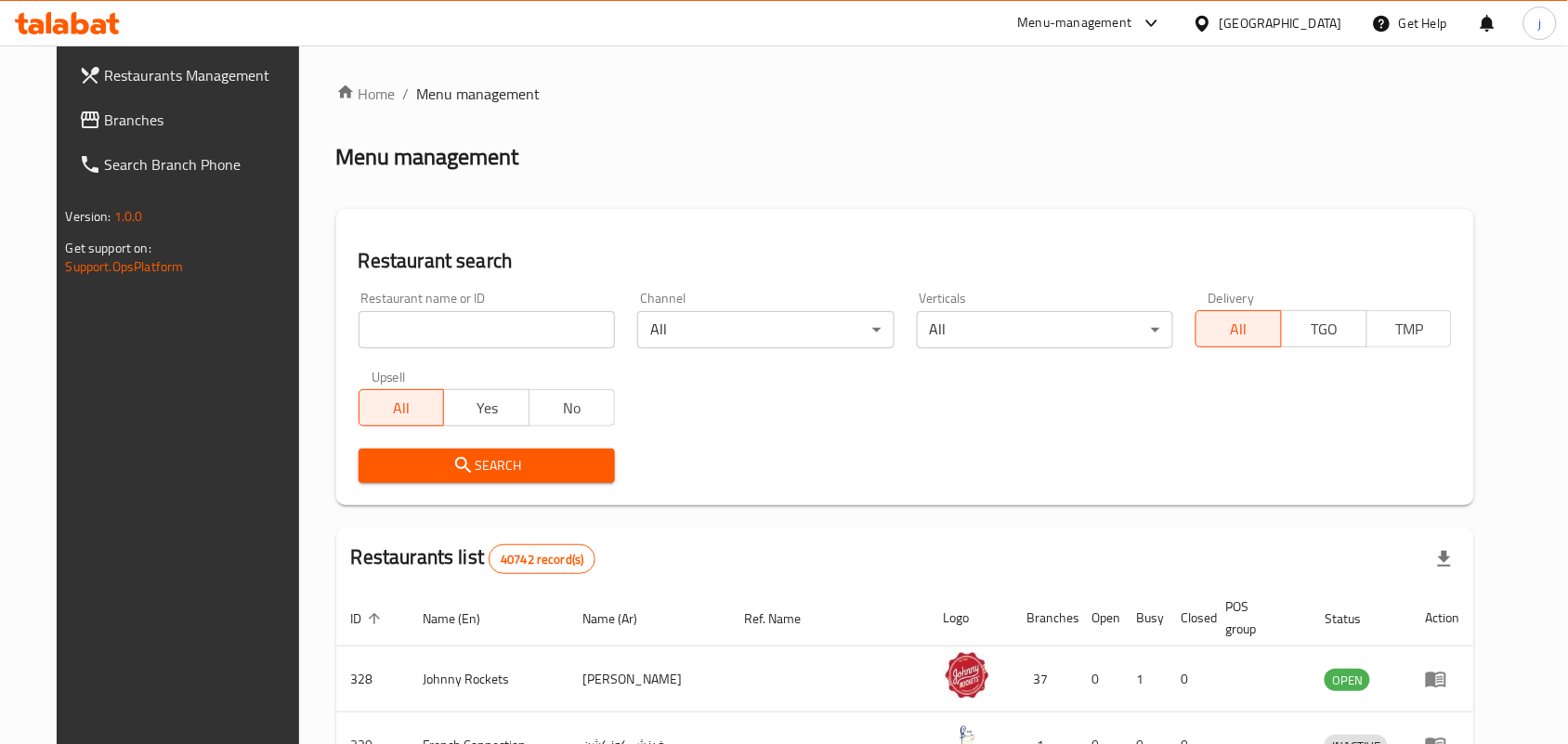
click at [505, 327] on div "Home / Menu management Menu management Restaurant search Restaurant name or ID …" at bounding box center [905, 674] width 1139 height 1181
click at [505, 327] on input "search" at bounding box center [486, 330] width 256 height 38
paste input "664245"
type input "664245"
click button "Search" at bounding box center [486, 466] width 256 height 35
